Goal: Information Seeking & Learning: Understand process/instructions

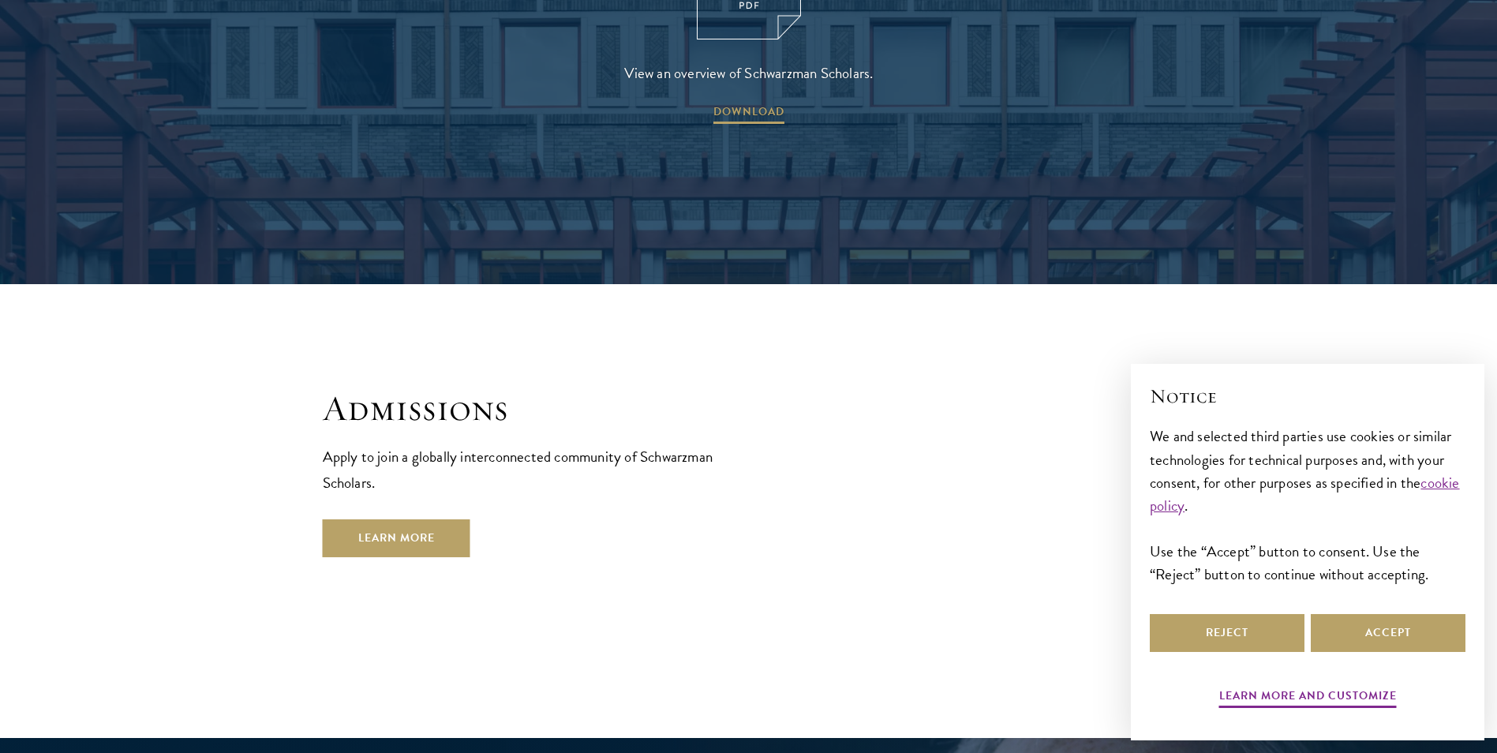
scroll to position [2509, 0]
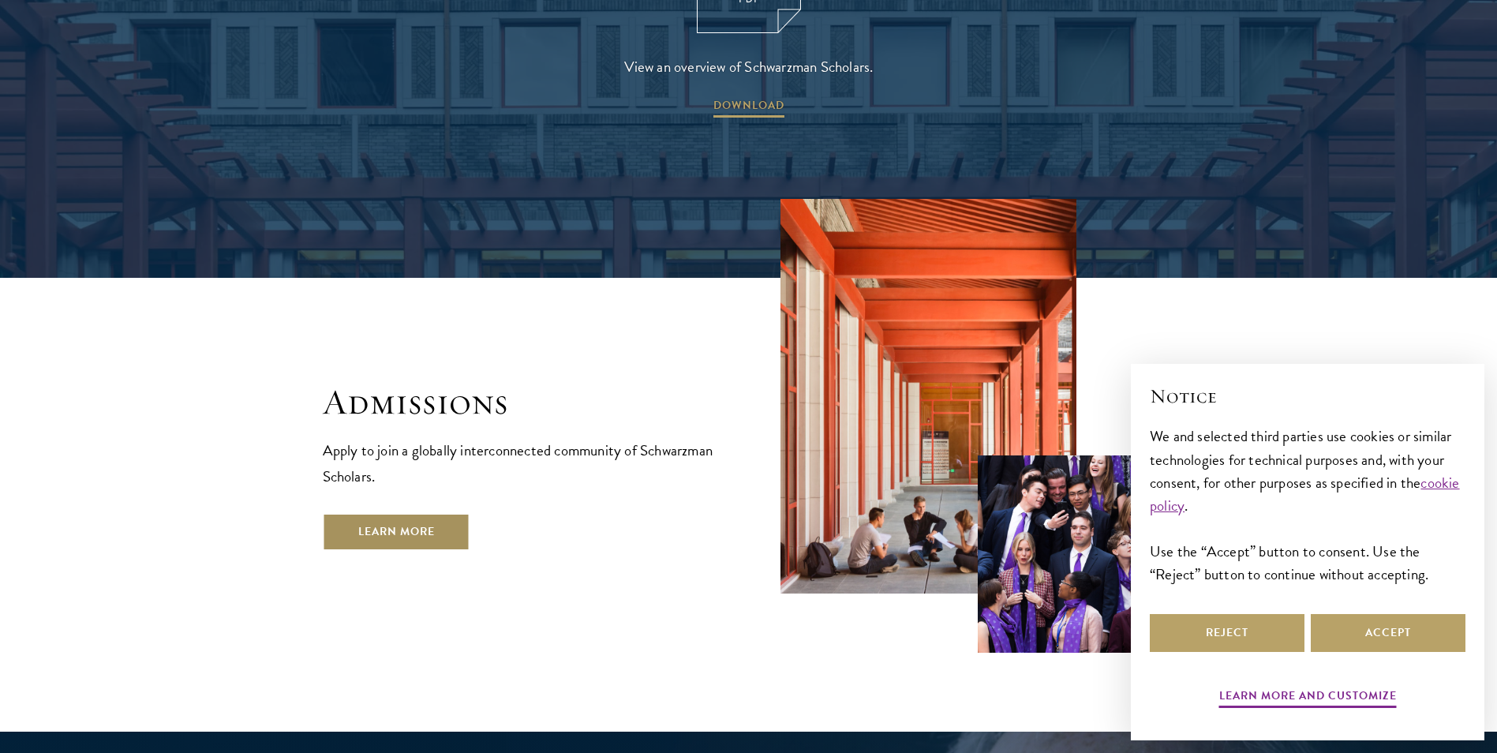
click at [441, 513] on link "Learn More" at bounding box center [397, 532] width 148 height 38
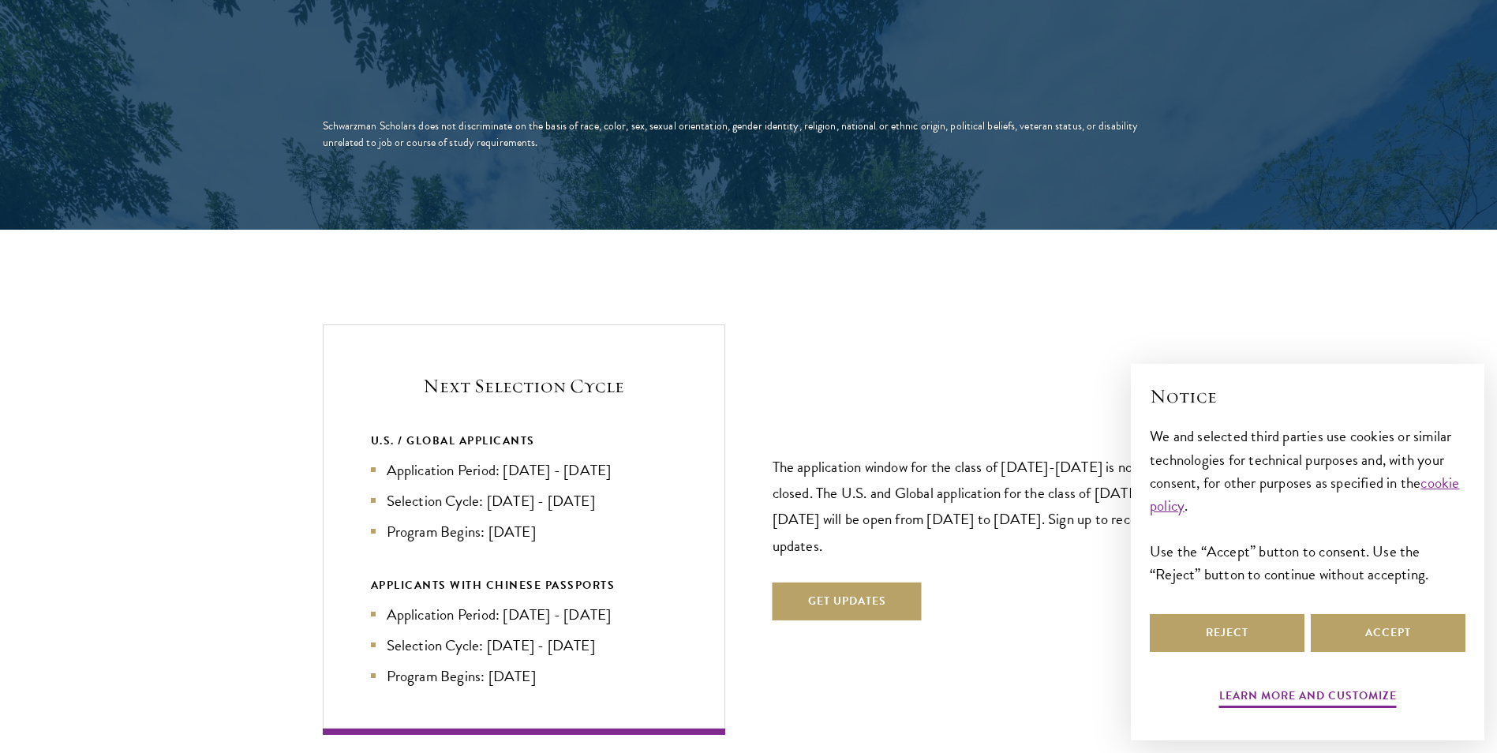
scroll to position [3100, 0]
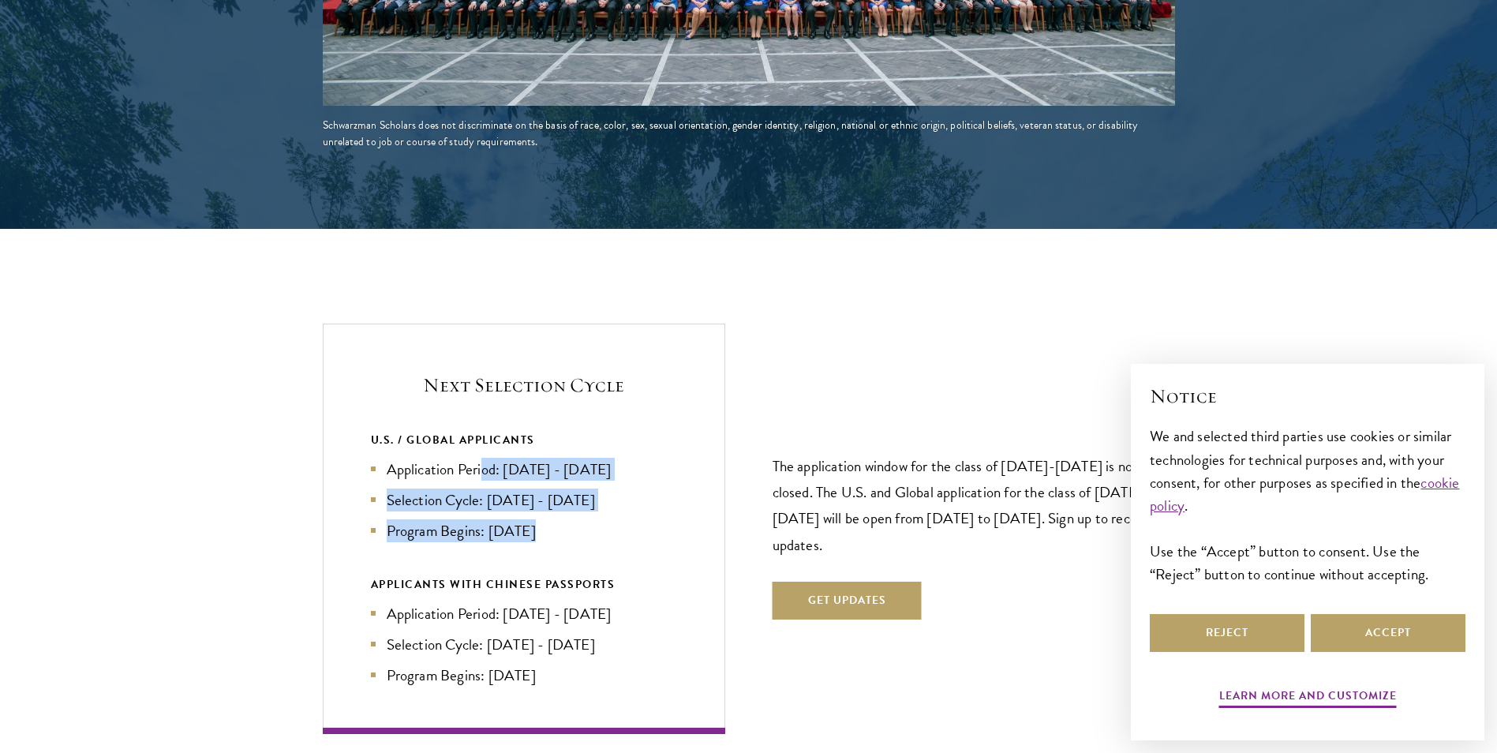
drag, startPoint x: 484, startPoint y: 438, endPoint x: 535, endPoint y: 505, distance: 84.0
click at [535, 505] on ul "Application Period: Apr 2026 - Sep 2026 Selection Cycle: Oct - Nov 2026 Program…" at bounding box center [524, 500] width 306 height 84
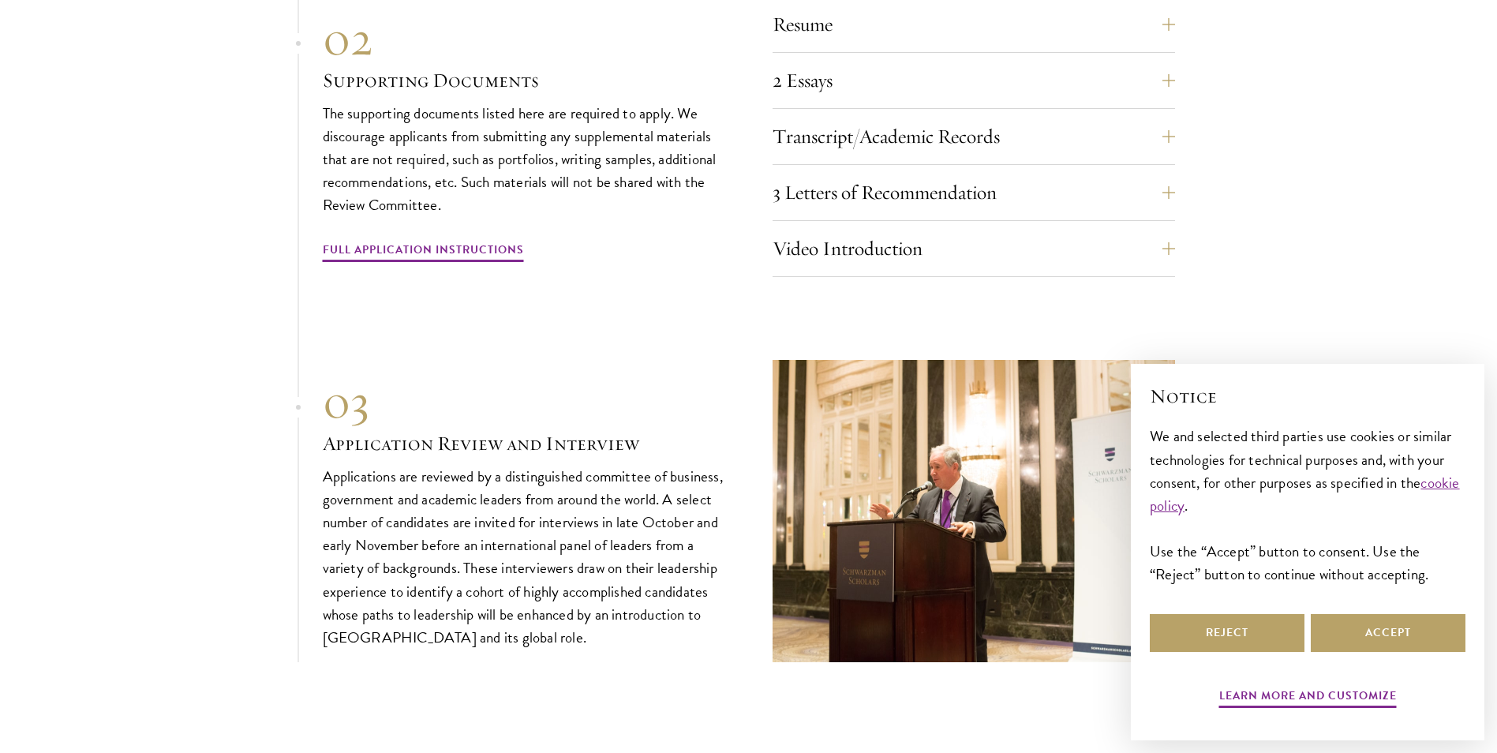
scroll to position [5057, 0]
click at [933, 233] on button "Video Introduction" at bounding box center [985, 248] width 402 height 38
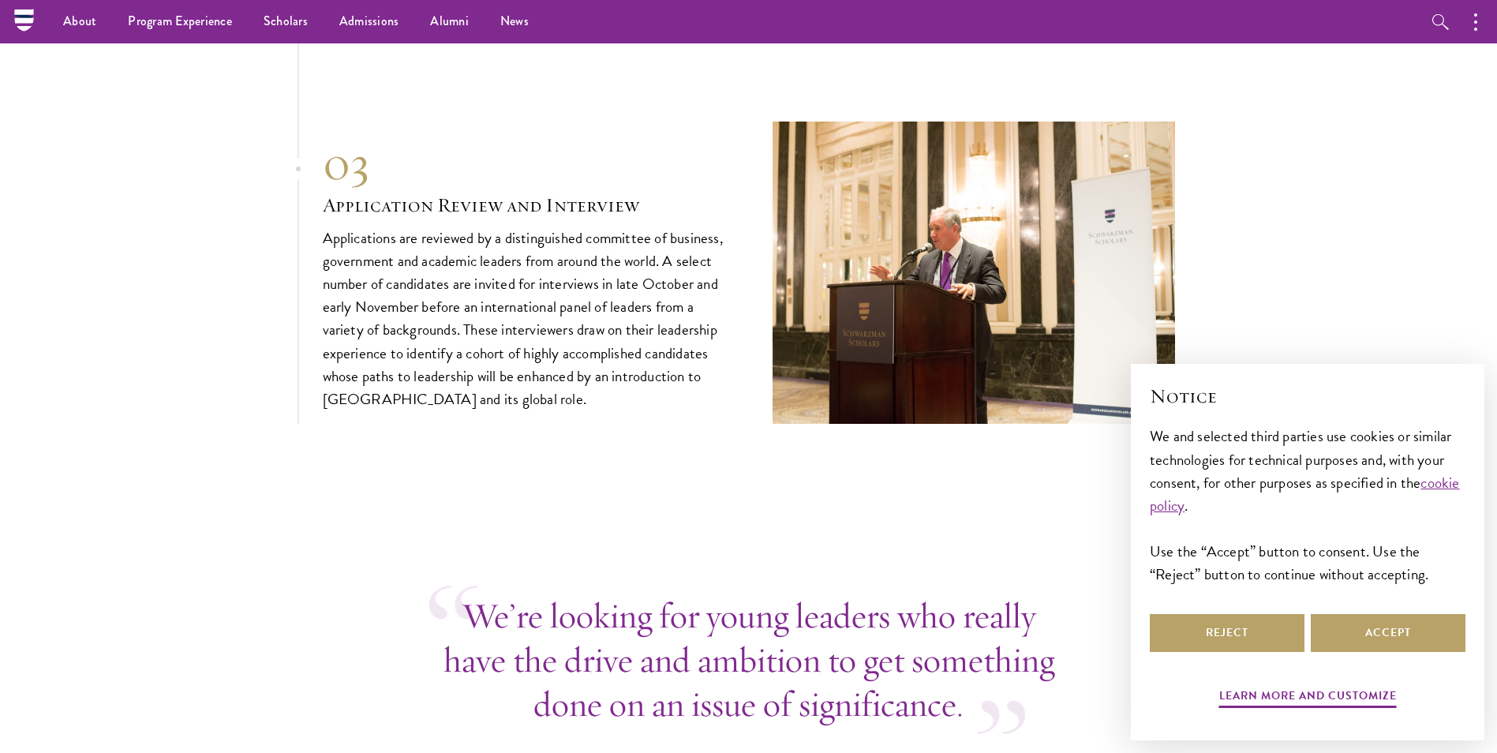
scroll to position [5494, 0]
